Goal: Transaction & Acquisition: Purchase product/service

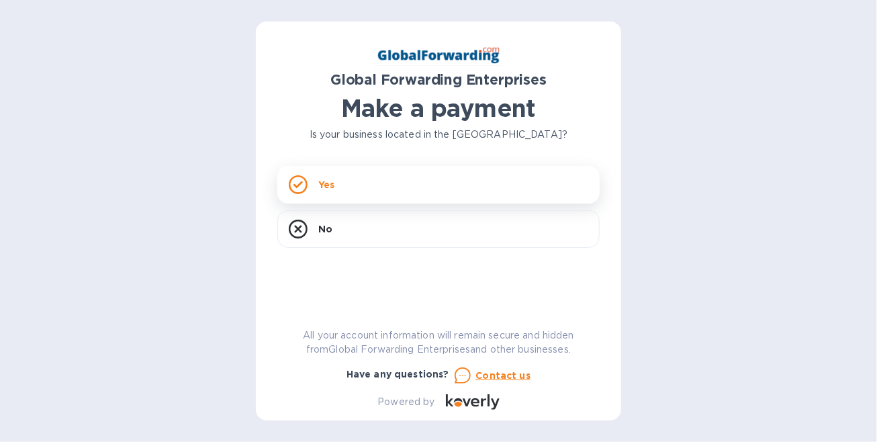
click at [363, 186] on div "Yes" at bounding box center [438, 185] width 322 height 38
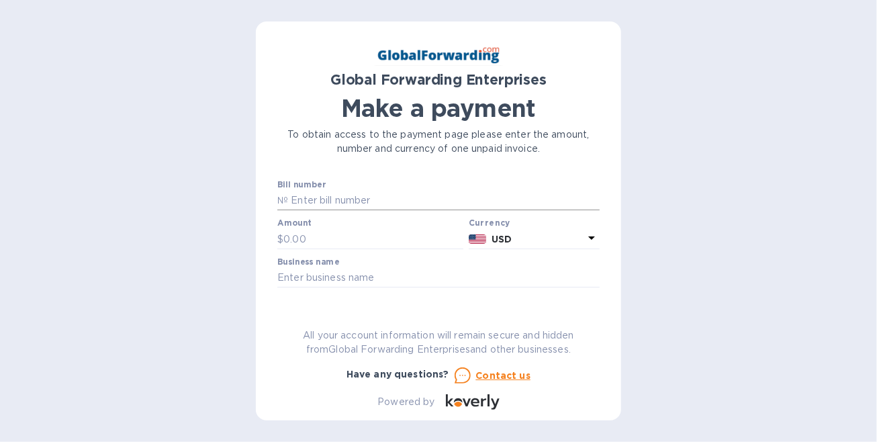
click at [371, 202] on input "text" at bounding box center [444, 201] width 312 height 20
type input "79706954"
click at [360, 234] on input "text" at bounding box center [373, 239] width 180 height 20
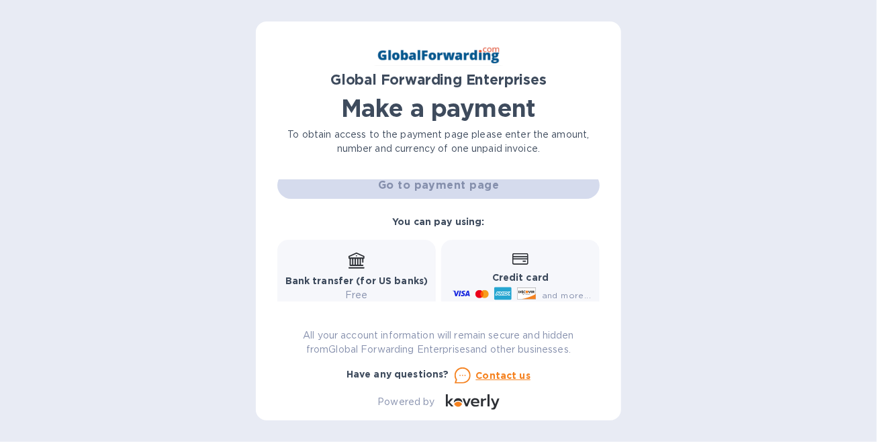
scroll to position [67, 0]
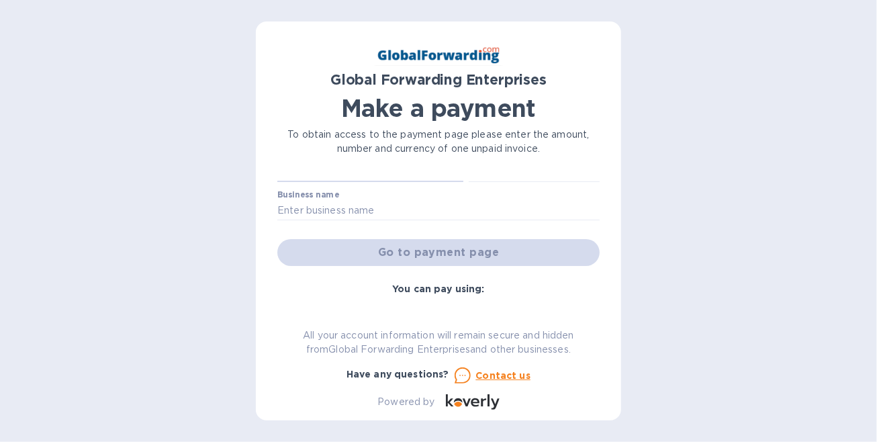
type input "1,059.17"
click at [456, 254] on div "Go to payment page" at bounding box center [439, 252] width 328 height 32
click at [397, 215] on input "text" at bounding box center [438, 211] width 322 height 20
type input "INDIAN RIVER LOGISTICS"
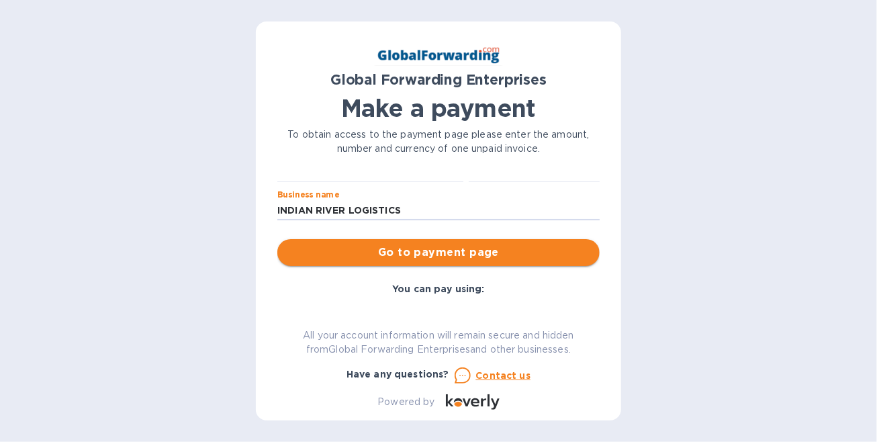
click at [386, 254] on span "Go to payment page" at bounding box center [438, 252] width 301 height 16
